Goal: Task Accomplishment & Management: Manage account settings

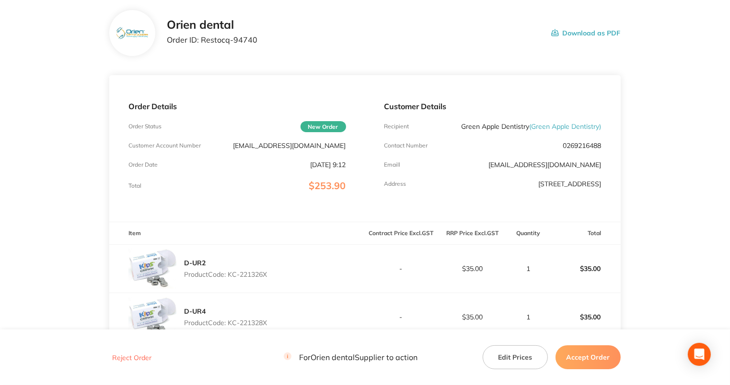
scroll to position [109, 0]
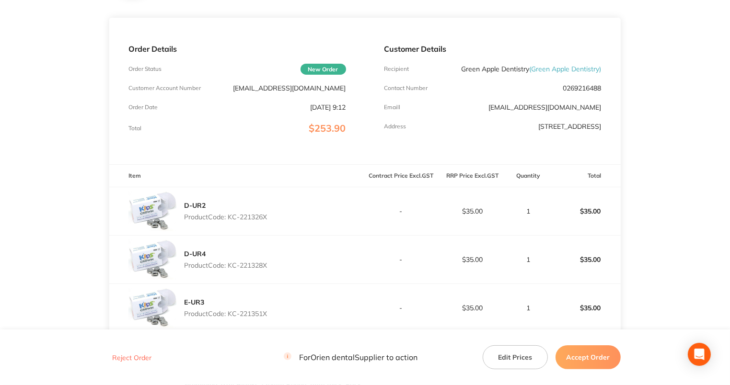
drag, startPoint x: 264, startPoint y: 219, endPoint x: 283, endPoint y: 216, distance: 18.6
click at [264, 219] on p "Product Code: KC-221326X" at bounding box center [225, 217] width 83 height 8
drag, startPoint x: 283, startPoint y: 216, endPoint x: 230, endPoint y: 215, distance: 53.2
click at [230, 215] on div "D-UR2 Product Code: KC-221326X" at bounding box center [236, 211] width 255 height 48
copy p "KC-221326X"
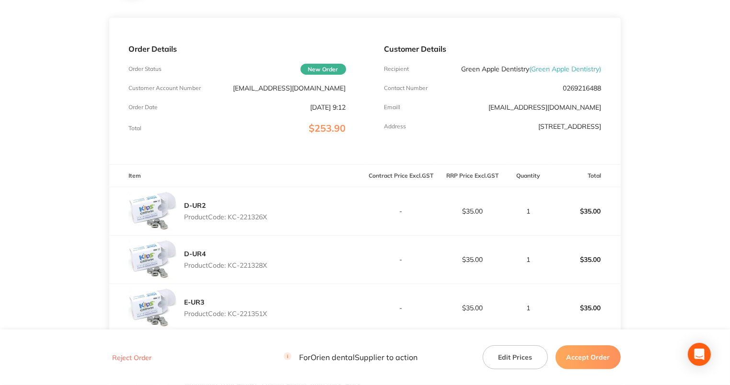
drag, startPoint x: 281, startPoint y: 264, endPoint x: 230, endPoint y: 269, distance: 51.0
click at [230, 269] on div "D-UR4 Product Code: KC-221328X" at bounding box center [236, 260] width 255 height 48
copy p "KC-221328X"
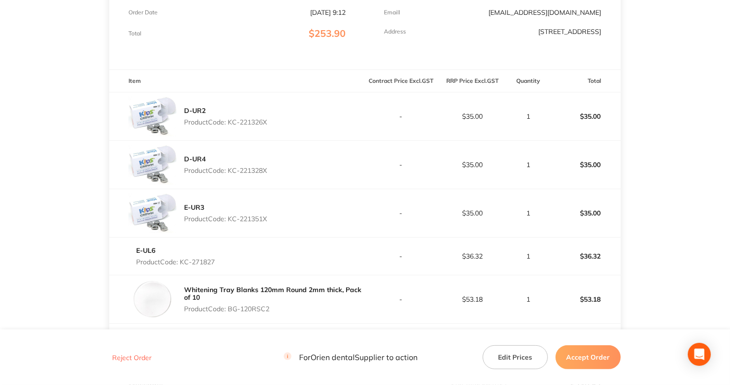
scroll to position [205, 0]
drag, startPoint x: 271, startPoint y: 216, endPoint x: 230, endPoint y: 218, distance: 41.8
click at [230, 218] on div "E-UR3 Product Code: KC-221351X" at bounding box center [236, 212] width 255 height 48
copy p "KC-221351X"
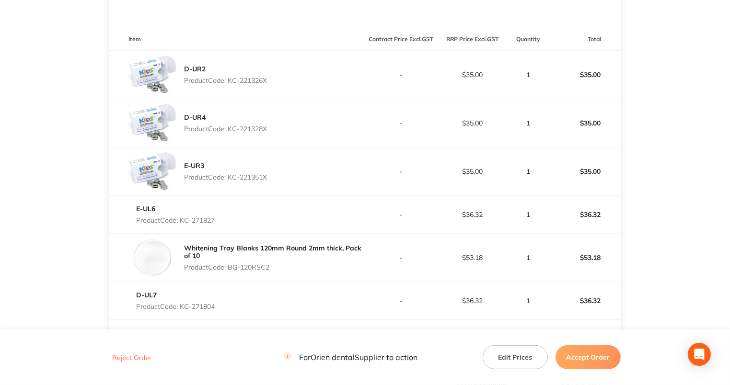
scroll to position [301, 0]
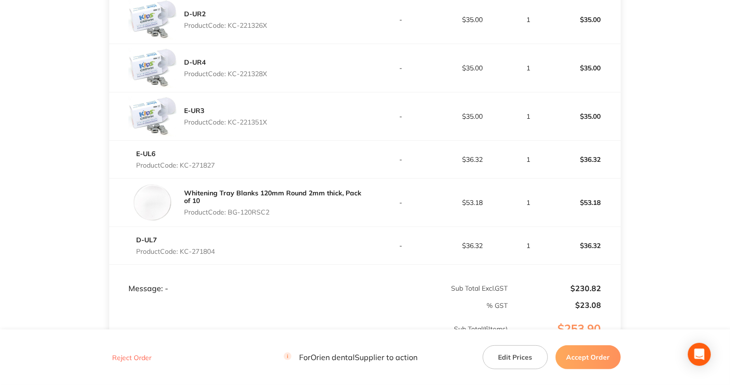
drag, startPoint x: 231, startPoint y: 164, endPoint x: 182, endPoint y: 161, distance: 49.4
click at [182, 161] on div "E-UL6 Product Code: KC-271827" at bounding box center [236, 159] width 255 height 27
copy p "KC-271827"
drag, startPoint x: 280, startPoint y: 209, endPoint x: 231, endPoint y: 217, distance: 50.0
click at [231, 217] on div "Whitening Tray Blanks 120mm Round 2mm thick, Pack of 10 Product Code: BG-120RSC2" at bounding box center [274, 202] width 181 height 34
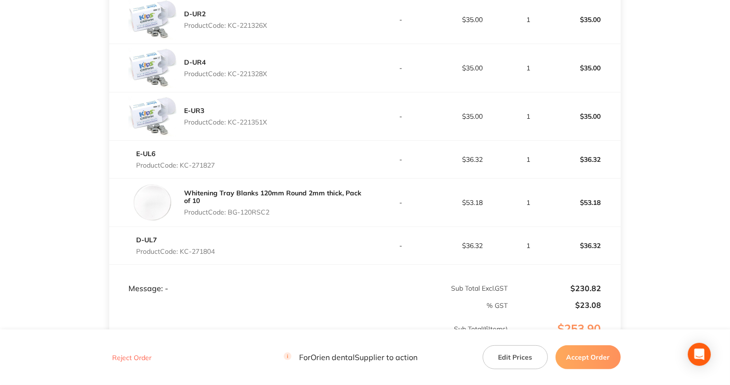
copy p "BG-120RSC2"
drag, startPoint x: 226, startPoint y: 250, endPoint x: 182, endPoint y: 252, distance: 44.1
click at [182, 252] on div "D-UL7 Product Code: KC-271804" at bounding box center [236, 245] width 255 height 27
copy p "KC-271804"
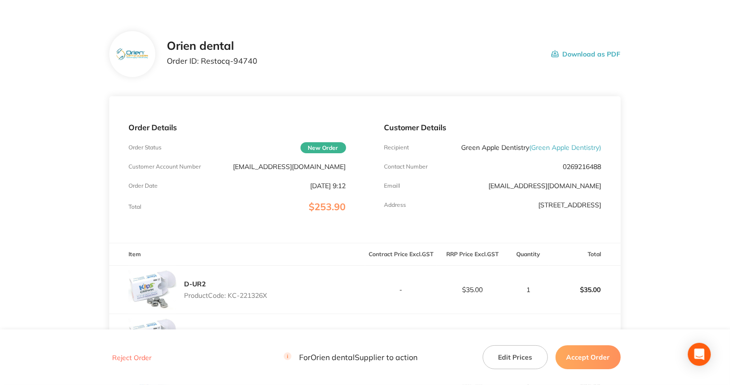
scroll to position [0, 0]
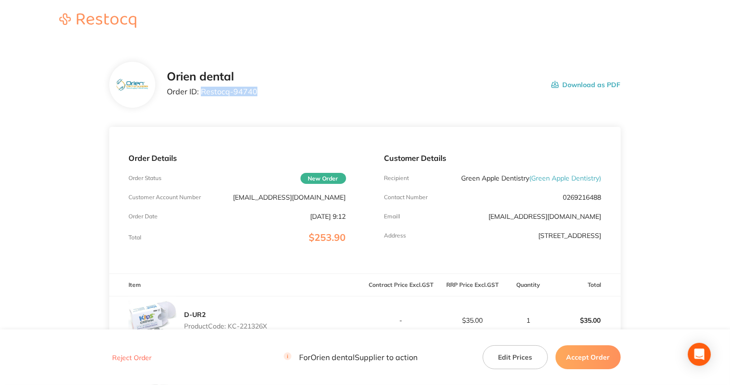
drag, startPoint x: 286, startPoint y: 92, endPoint x: 202, endPoint y: 90, distance: 83.9
click at [202, 90] on div "Orien dental Order ID: Restocq- 94740 Download as PDF" at bounding box center [393, 85] width 453 height 30
copy p "Restocq- 94740"
click at [583, 373] on footer "Reject Order For Orien dental Supplier to action Edit Prices Accept Order" at bounding box center [365, 357] width 730 height 55
click at [588, 354] on button "Accept Order" at bounding box center [587, 357] width 65 height 24
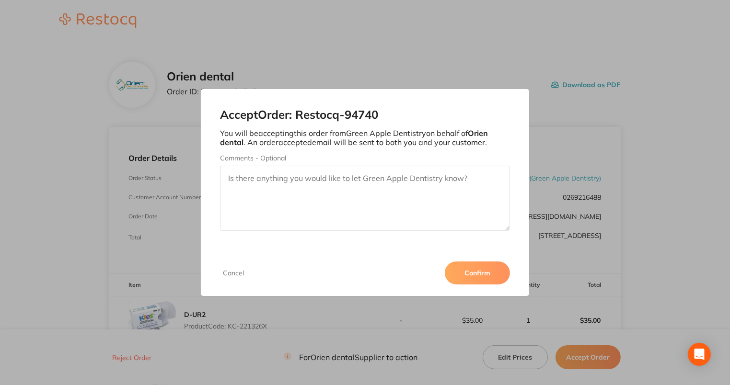
click at [471, 274] on button "Confirm" at bounding box center [477, 273] width 65 height 23
